Goal: Task Accomplishment & Management: Use online tool/utility

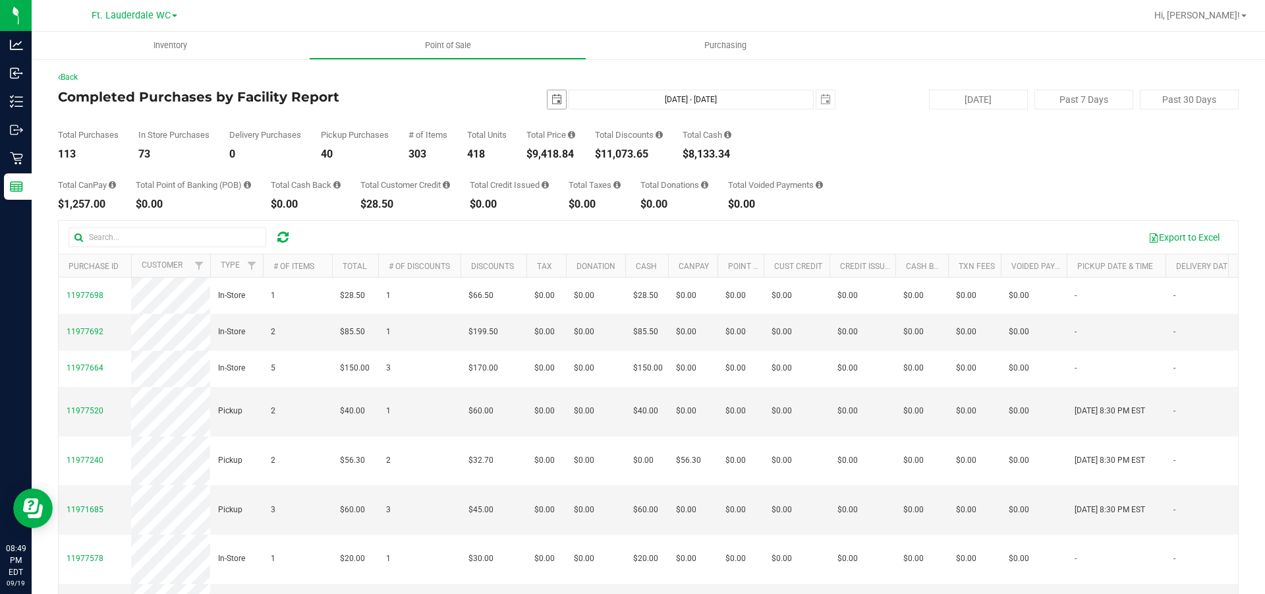
click at [554, 96] on span "select" at bounding box center [556, 99] width 11 height 11
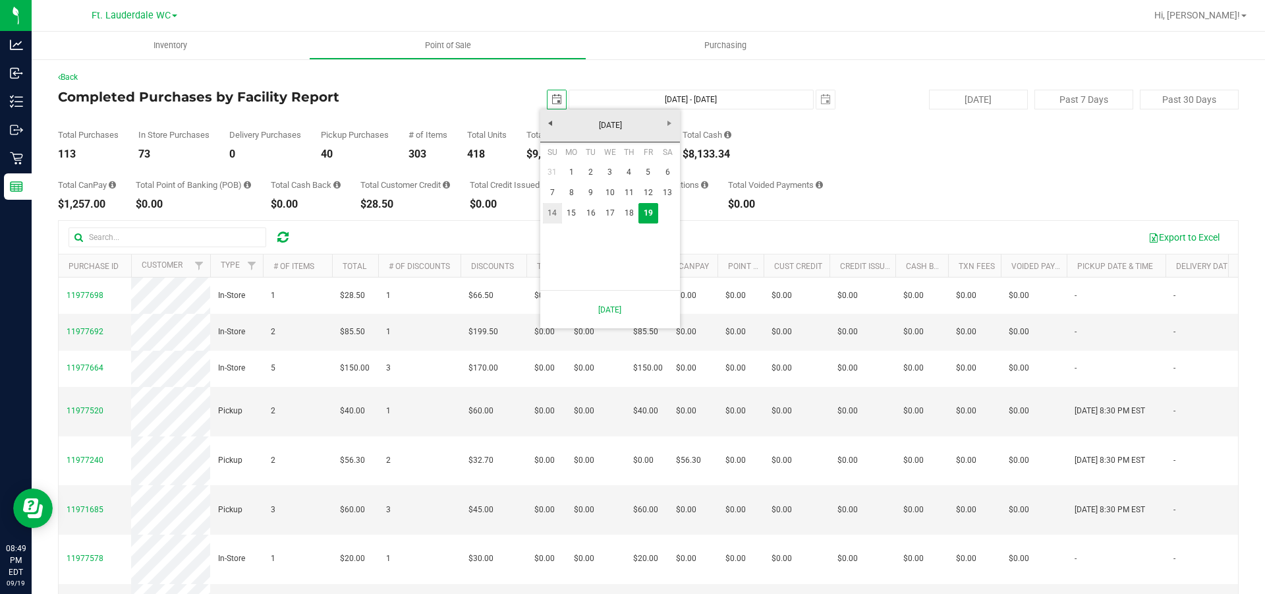
click at [553, 217] on link "14" at bounding box center [552, 213] width 19 height 20
type input "[DATE]"
type input "[DATE] - [DATE]"
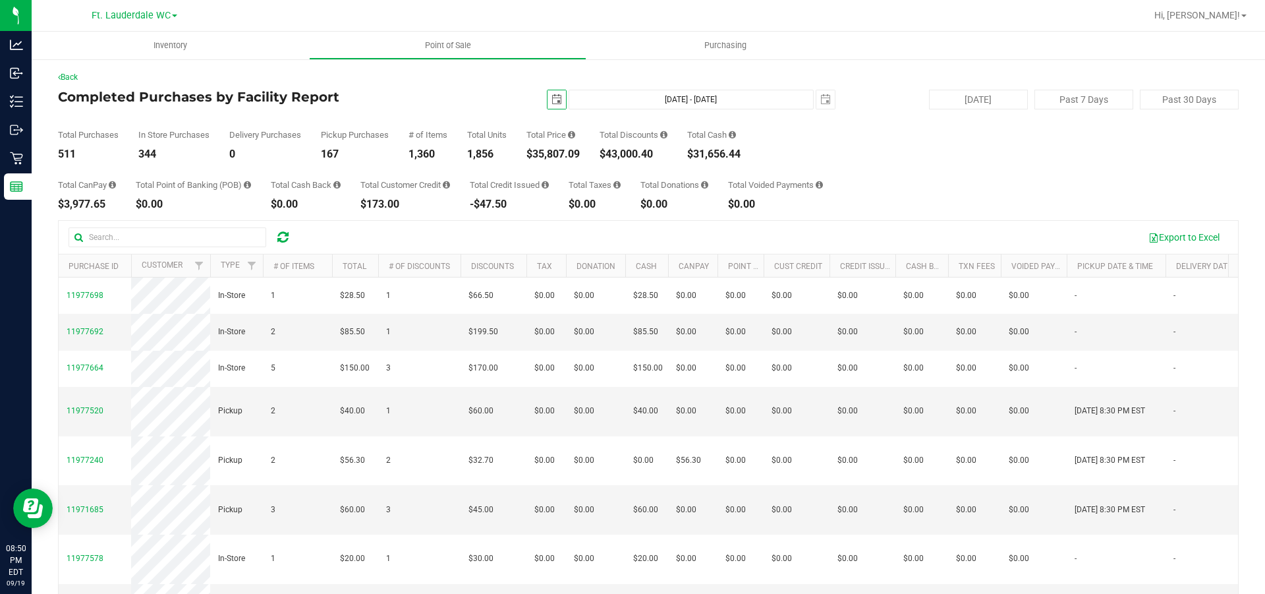
click at [553, 101] on span "select" at bounding box center [556, 99] width 11 height 11
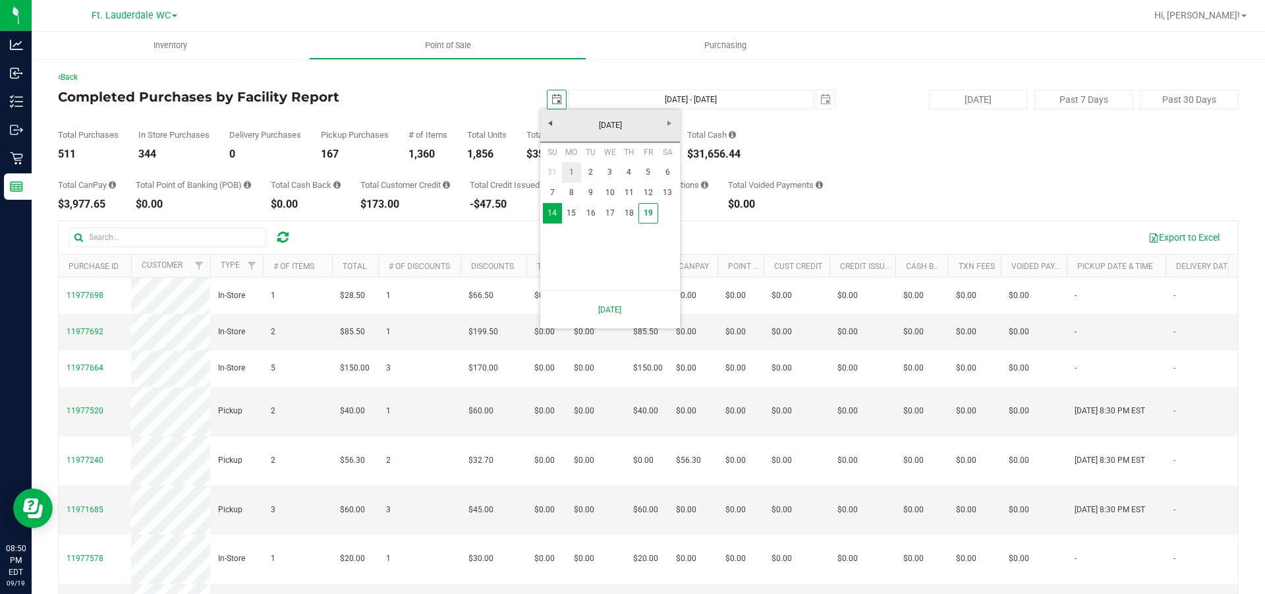
click at [574, 164] on link "1" at bounding box center [571, 172] width 19 height 20
type input "[DATE]"
type input "[DATE] - [DATE]"
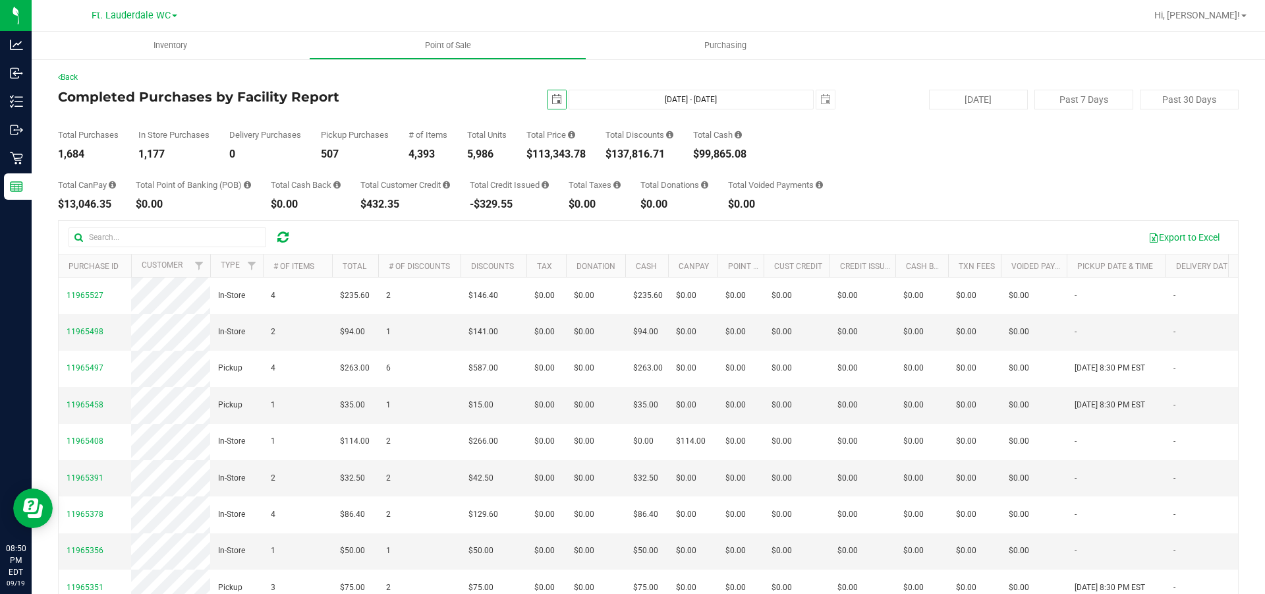
drag, startPoint x: 540, startPoint y: 104, endPoint x: 547, endPoint y: 100, distance: 8.8
click at [547, 103] on span "[DATE]" at bounding box center [557, 100] width 20 height 20
click at [553, 97] on span "select" at bounding box center [556, 99] width 11 height 11
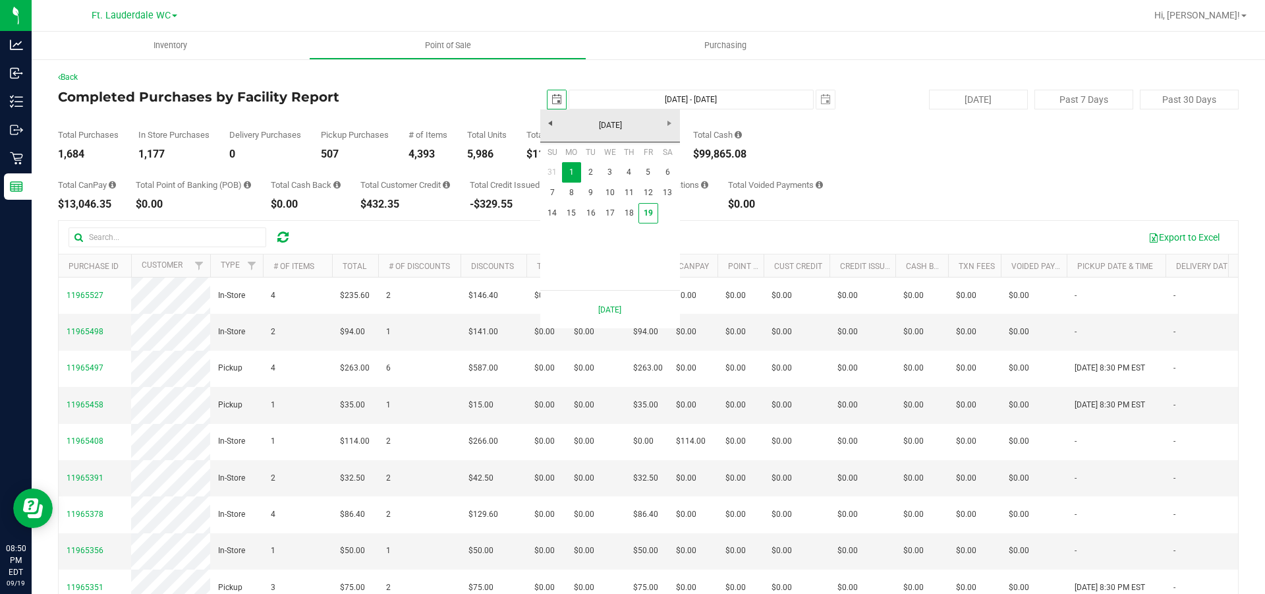
scroll to position [0, 33]
click at [654, 215] on link "19" at bounding box center [647, 213] width 19 height 20
type input "[DATE]"
type input "[DATE] - [DATE]"
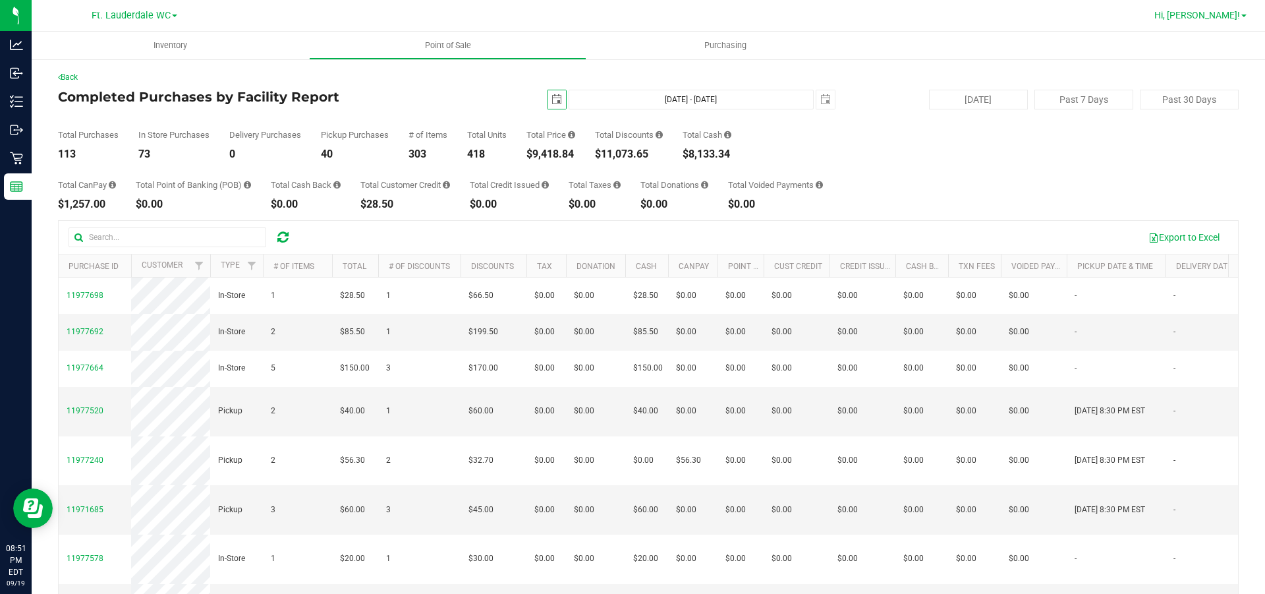
click at [1216, 18] on span "Hi, [PERSON_NAME]!" at bounding box center [1197, 15] width 86 height 11
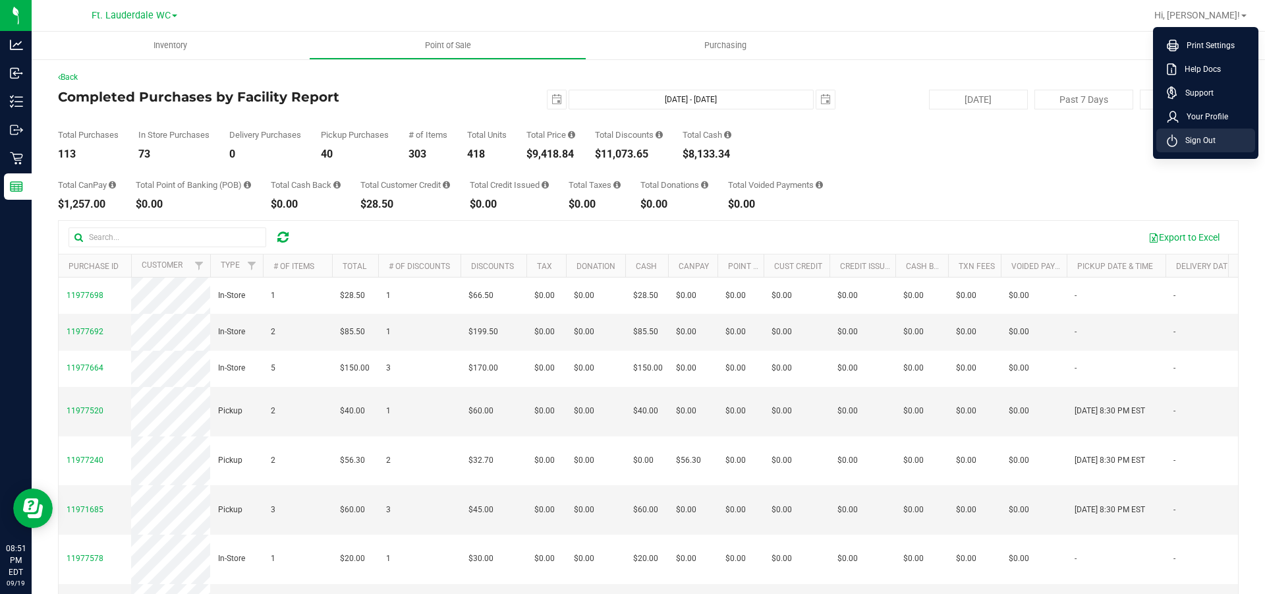
click at [1215, 144] on span "Sign Out" at bounding box center [1196, 140] width 38 height 13
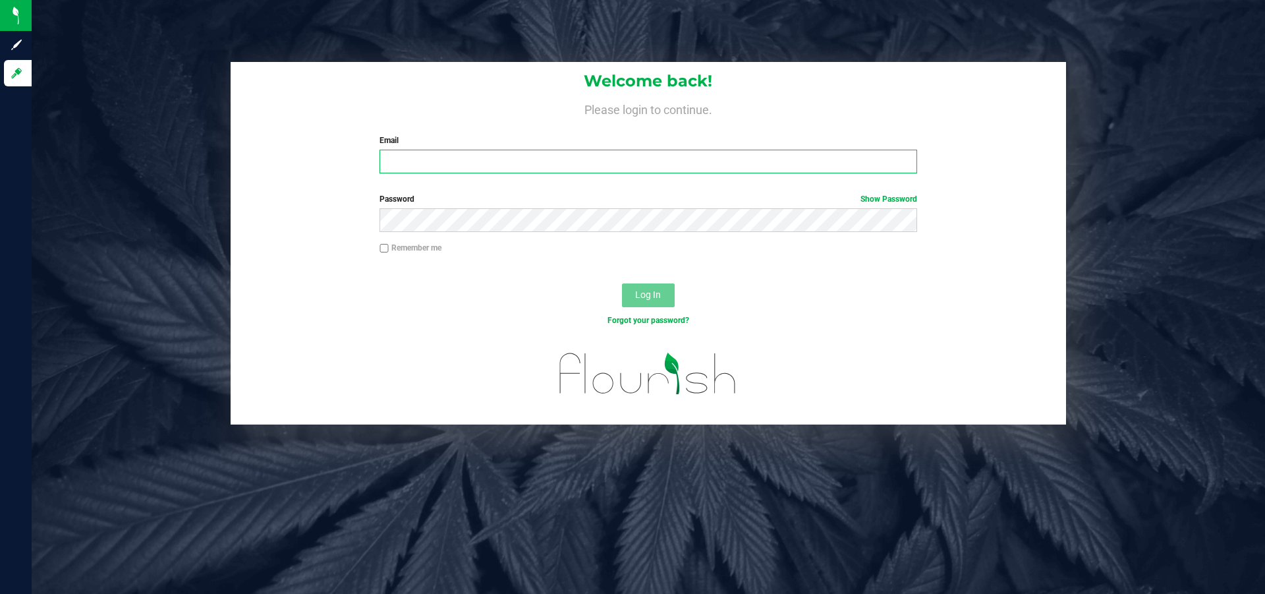
click at [565, 165] on input "Email" at bounding box center [647, 162] width 537 height 24
type input "[EMAIL_ADDRESS][DOMAIN_NAME]"
click at [622, 283] on button "Log In" at bounding box center [648, 295] width 53 height 24
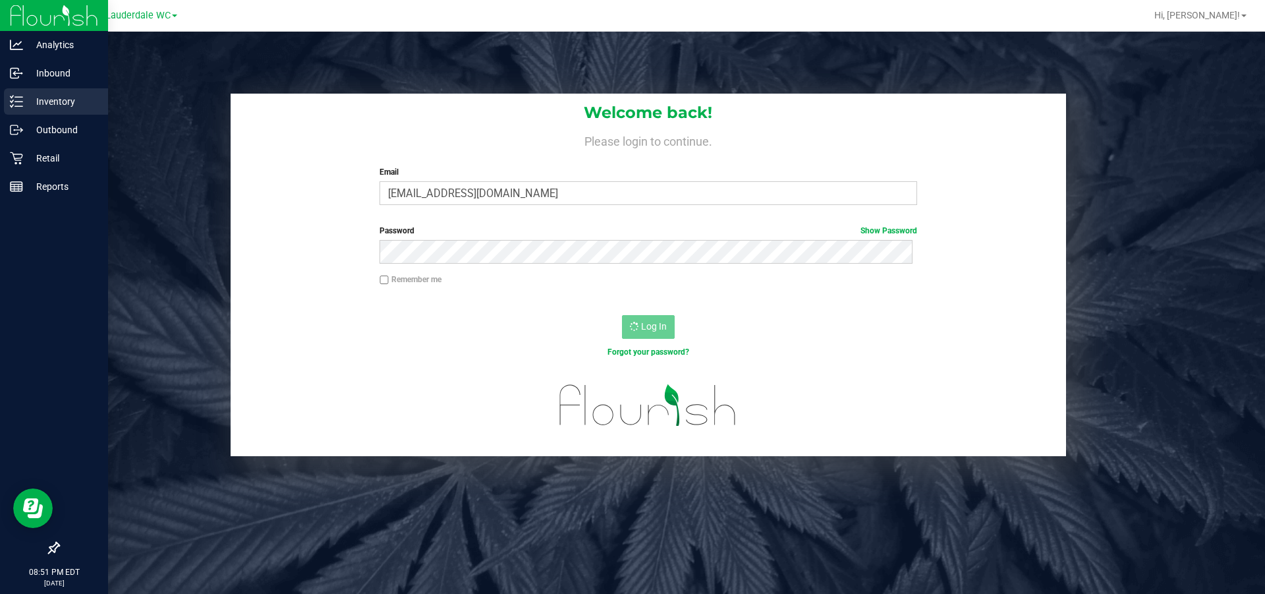
click at [64, 107] on p "Inventory" at bounding box center [62, 102] width 79 height 16
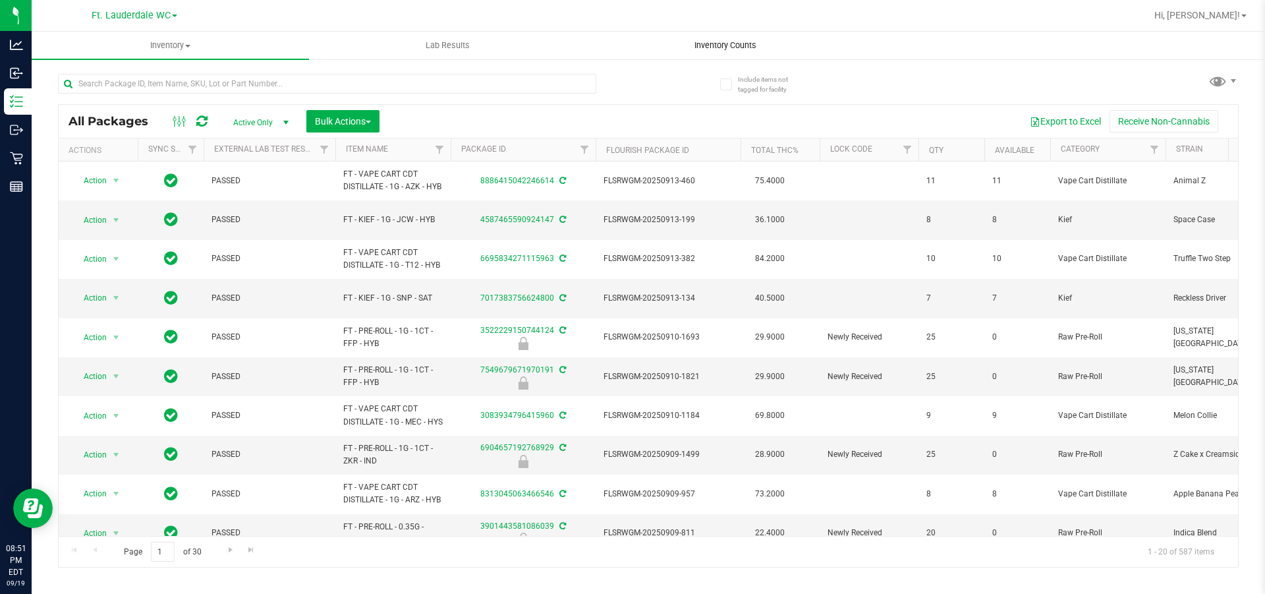
click at [750, 37] on uib-tab-heading "Inventory Counts" at bounding box center [725, 45] width 276 height 26
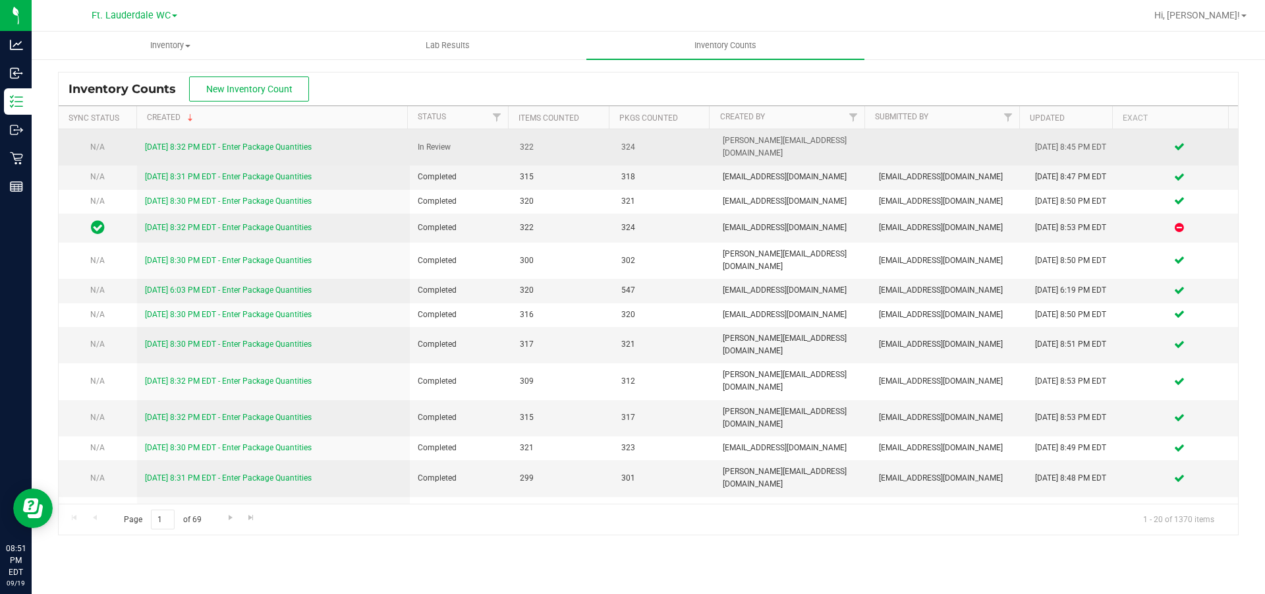
click at [301, 142] on link "9/19/25 8:32 PM EDT - Enter Package Quantities" at bounding box center [228, 146] width 167 height 9
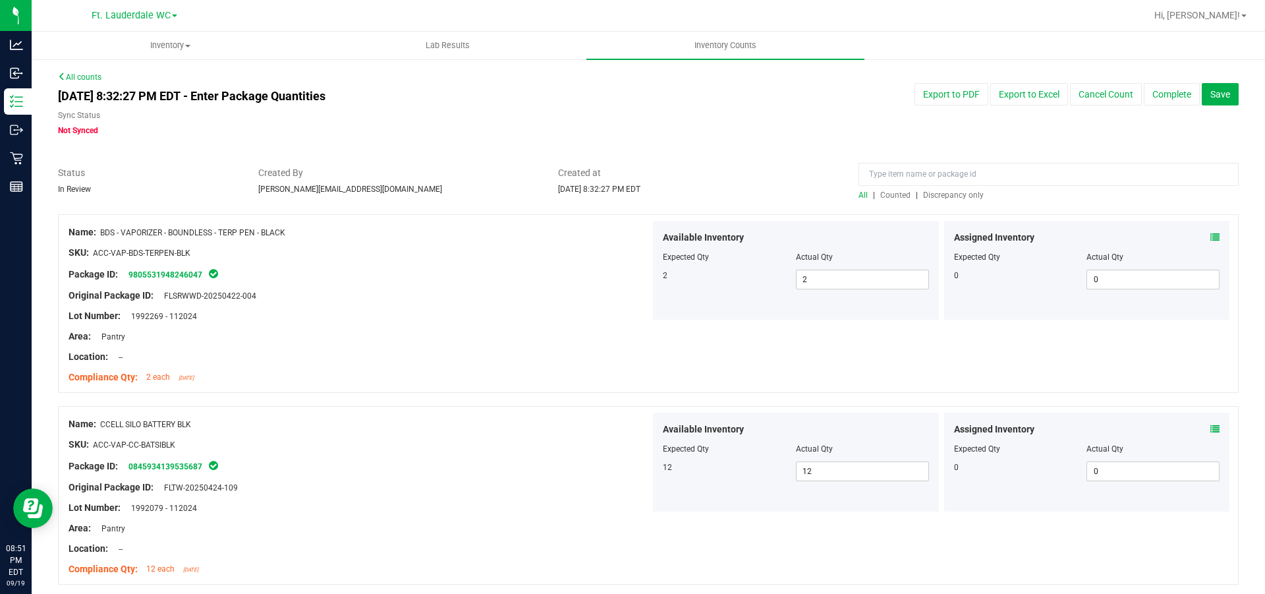
click at [944, 193] on span "Discrepancy only" at bounding box center [953, 194] width 61 height 9
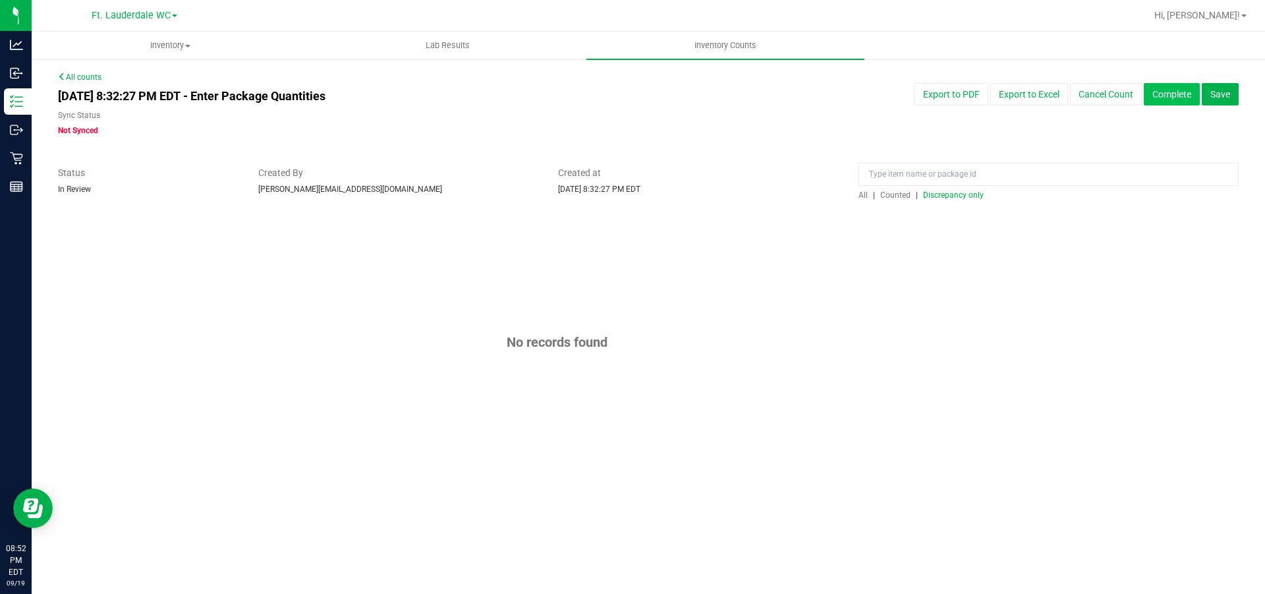
click at [1155, 90] on button "Complete" at bounding box center [1172, 94] width 56 height 22
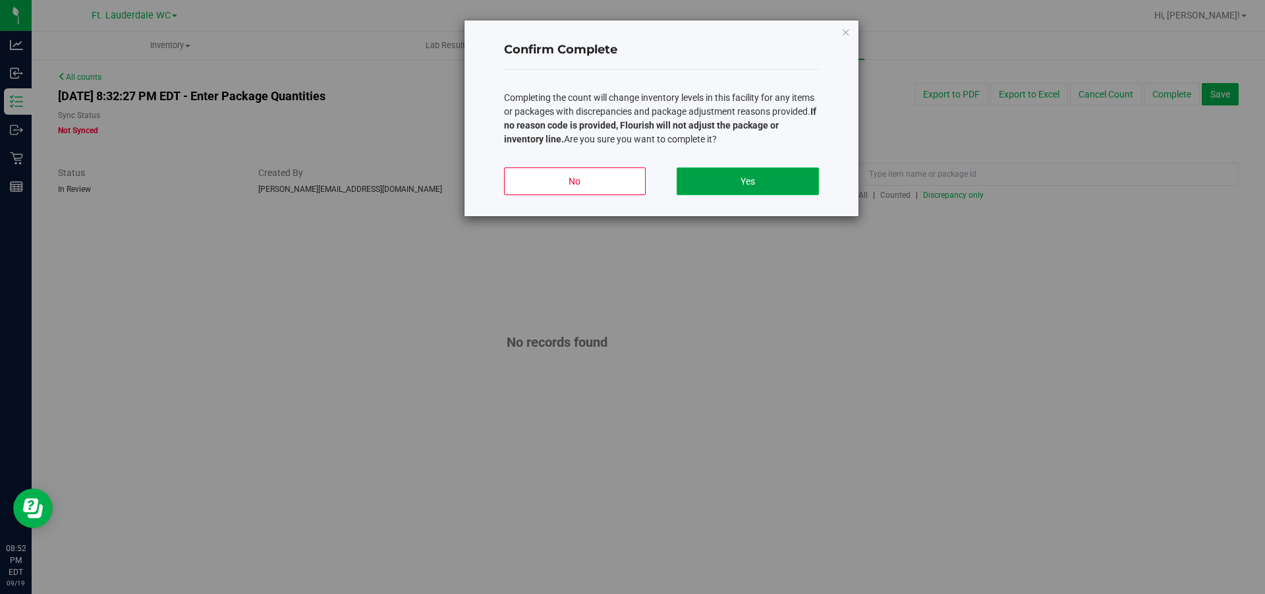
click at [719, 177] on button "Yes" at bounding box center [748, 181] width 142 height 28
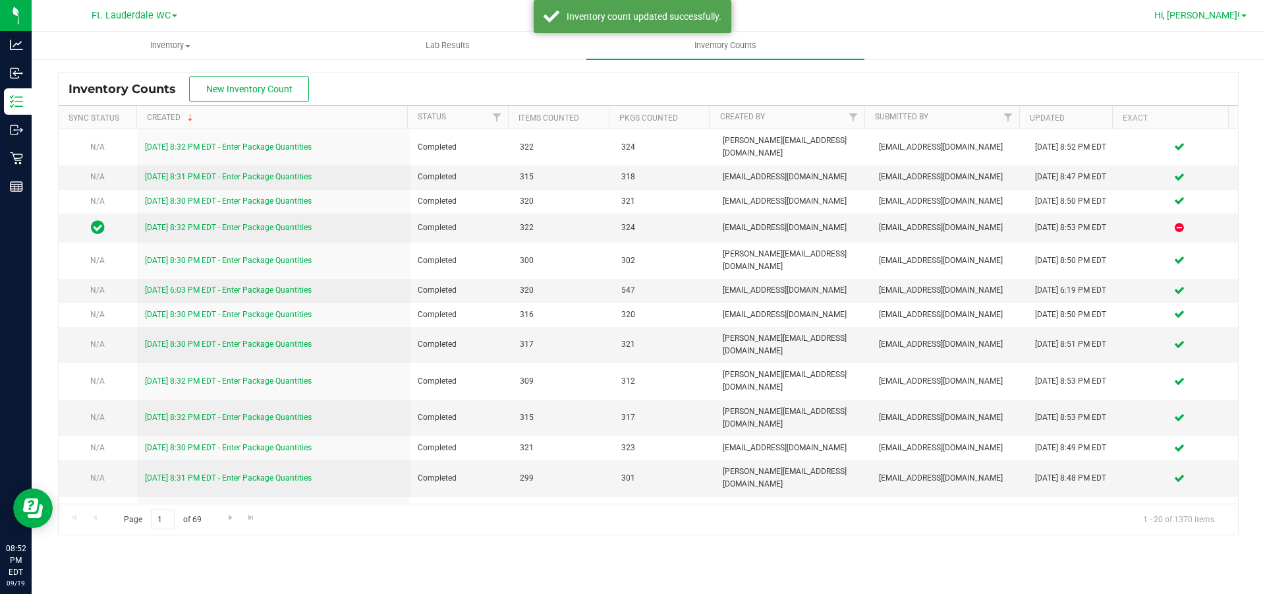
click at [1217, 13] on span "Hi, [PERSON_NAME]!" at bounding box center [1197, 15] width 86 height 11
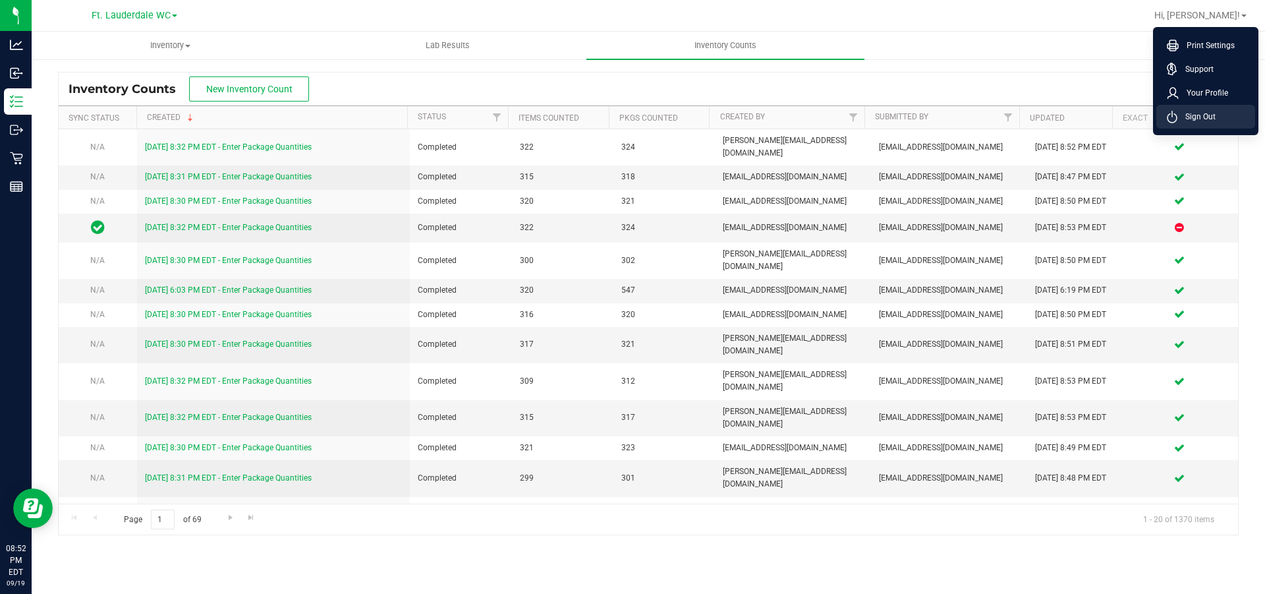
click at [1197, 119] on span "Sign Out" at bounding box center [1196, 116] width 38 height 13
